Goal: Information Seeking & Learning: Check status

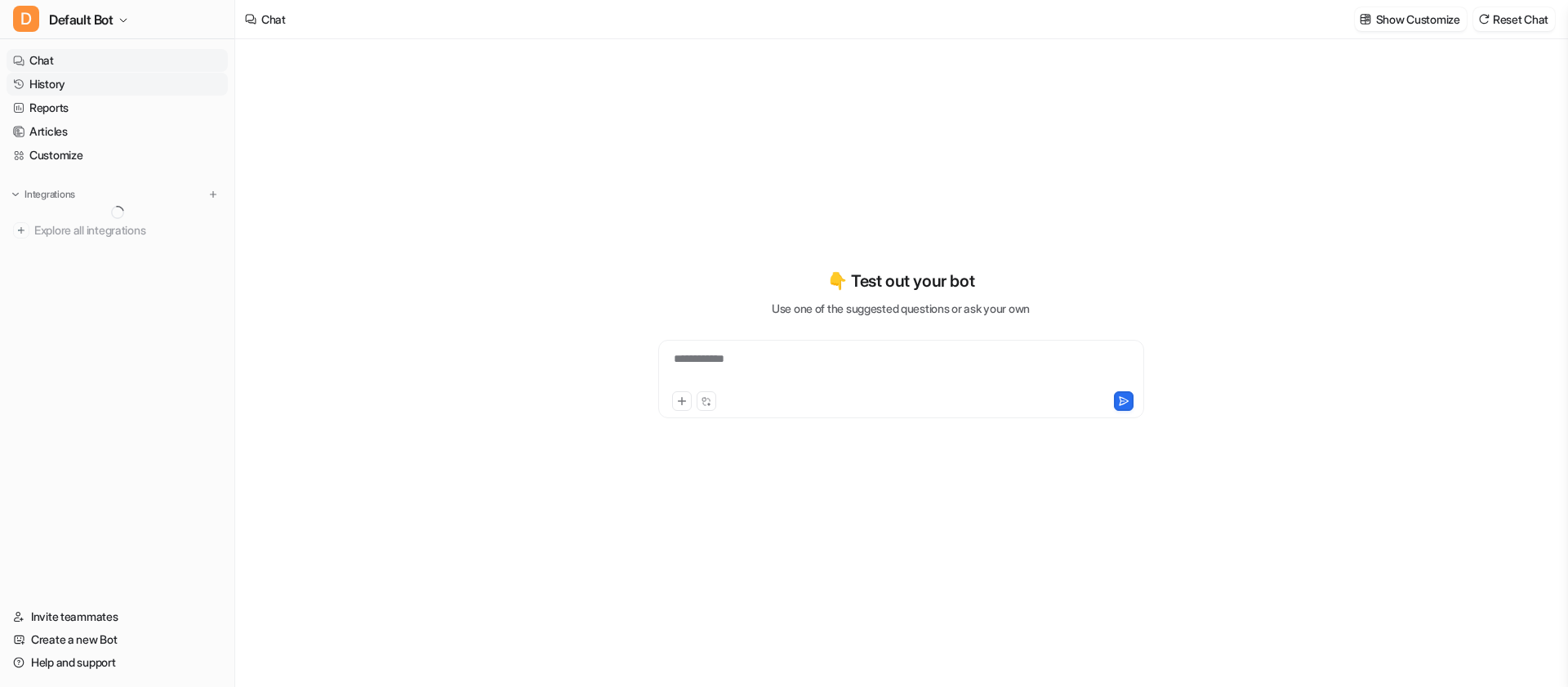
click at [111, 83] on link "History" at bounding box center [117, 84] width 221 height 23
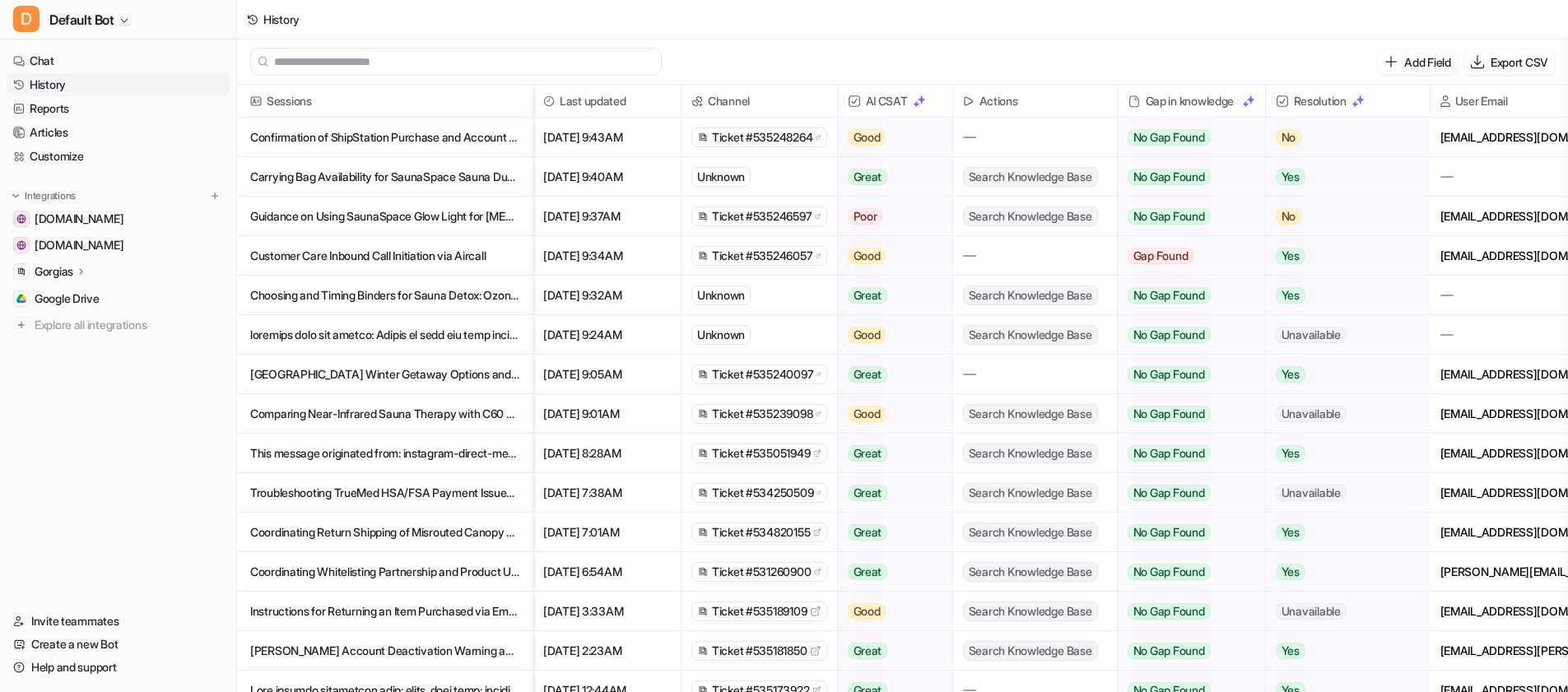
click at [458, 180] on p "Carrying Bag Availability for SaunaSpace Sauna During Move" at bounding box center [384, 176] width 269 height 40
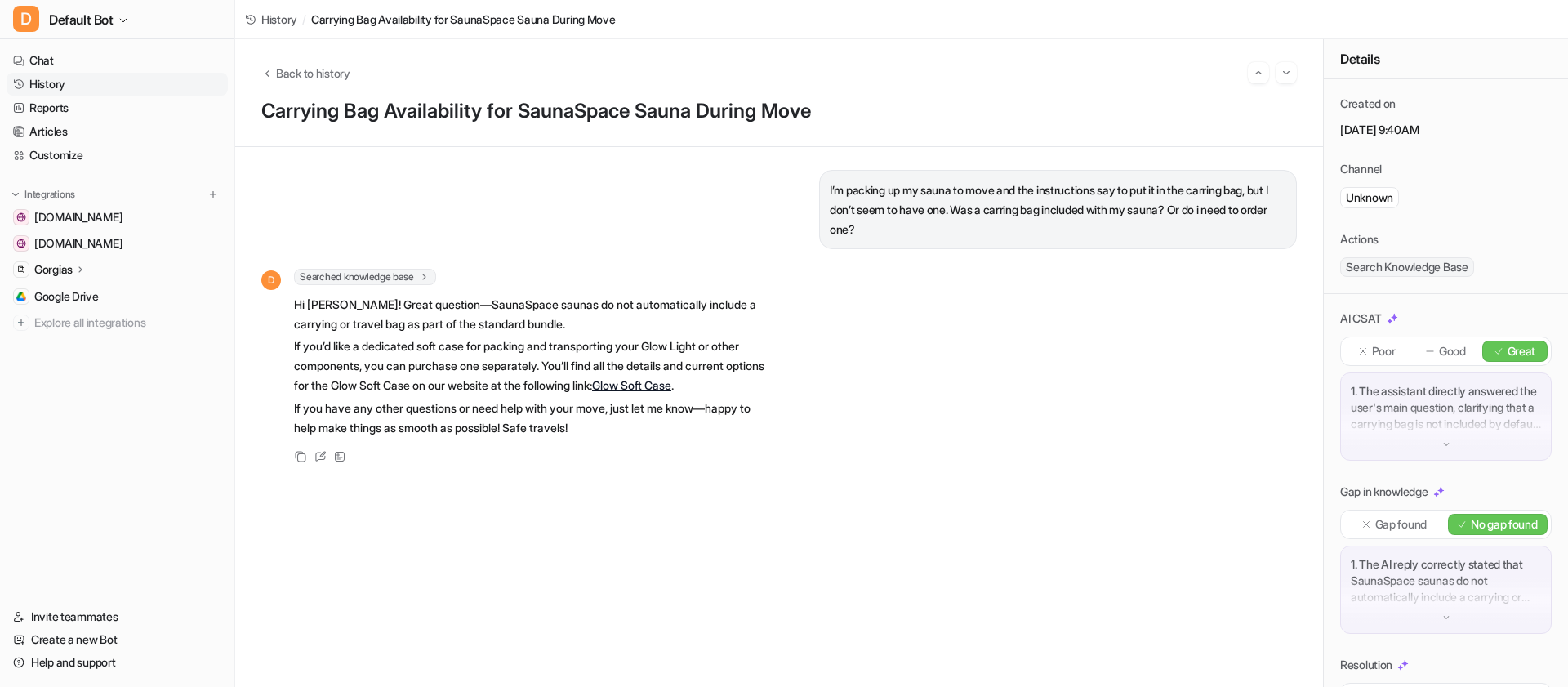
click at [963, 115] on h1 "Carrying Bag Availability for SaunaSpace Sauna During Move" at bounding box center [779, 111] width 1036 height 23
